Goal: Information Seeking & Learning: Learn about a topic

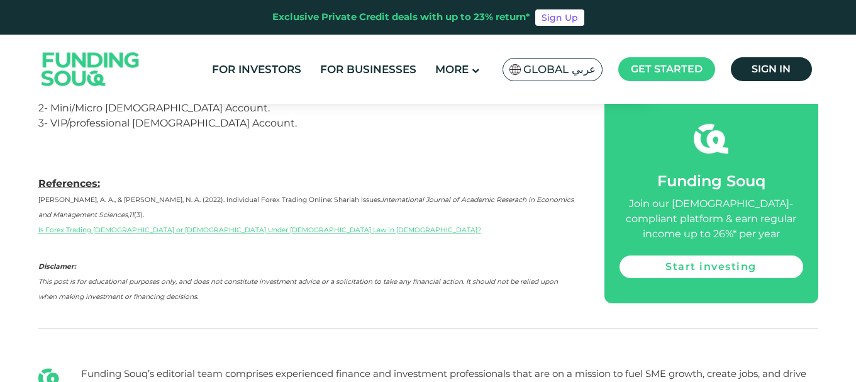
scroll to position [3146, 0]
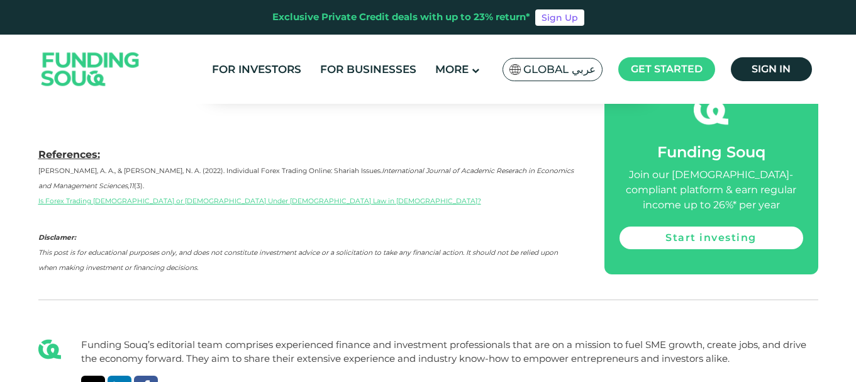
click at [67, 69] on img at bounding box center [90, 70] width 123 height 64
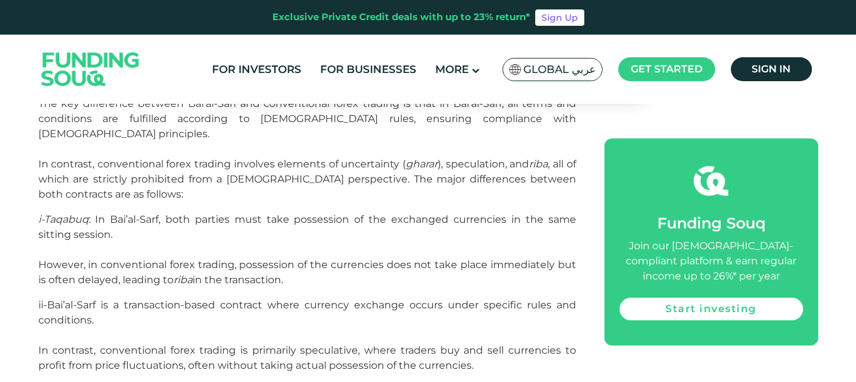
scroll to position [1510, 0]
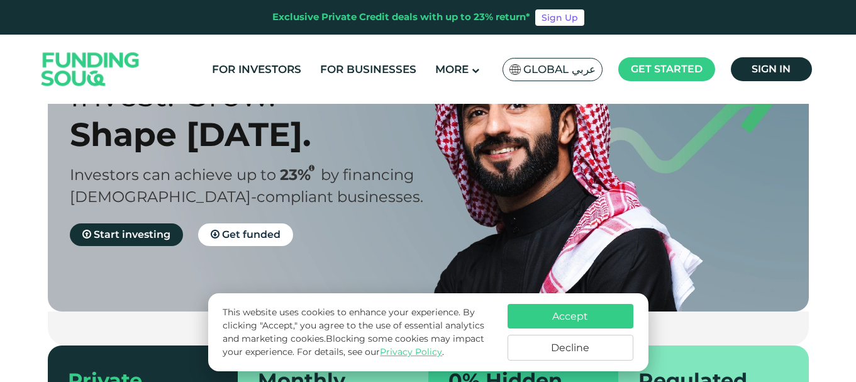
scroll to position [126, 0]
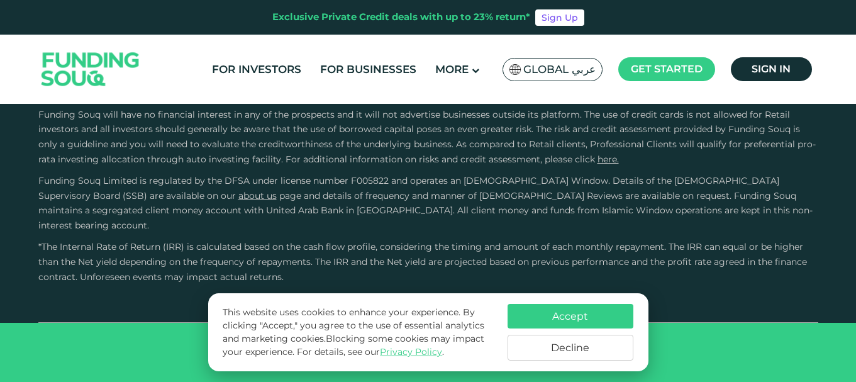
type tc-range-slider "4"
